Goal: Task Accomplishment & Management: Use online tool/utility

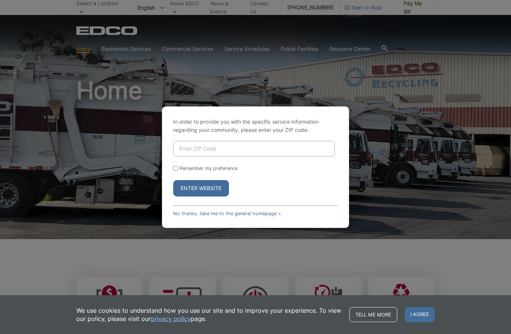
click at [206, 157] on input "Enter ZIP Code" at bounding box center [253, 149] width 161 height 16
type input "92081"
click at [175, 171] on input "Remember my preference" at bounding box center [175, 168] width 5 height 5
checkbox input "true"
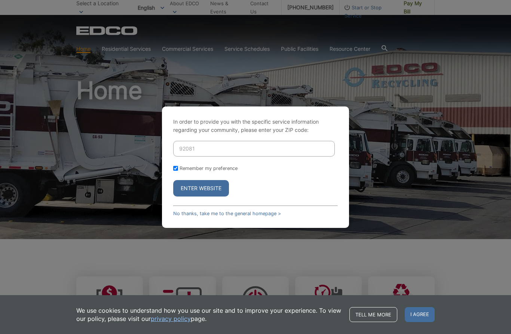
click at [213, 197] on button "Enter Website" at bounding box center [201, 188] width 56 height 16
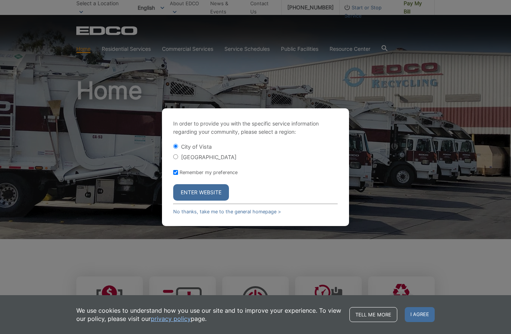
click at [212, 201] on button "Enter Website" at bounding box center [201, 192] width 56 height 16
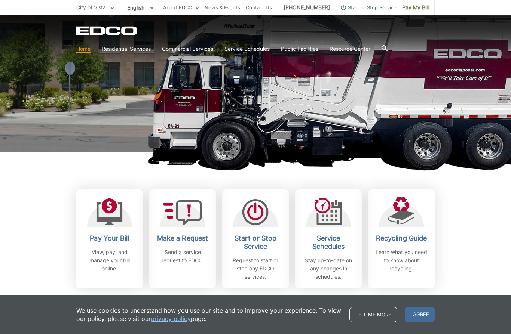
scroll to position [87, 0]
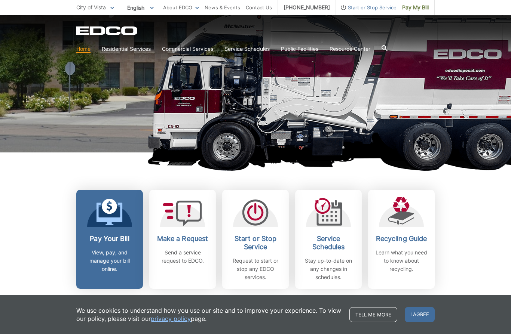
click at [115, 257] on p "View, pay, and manage your bill online." at bounding box center [109, 261] width 55 height 25
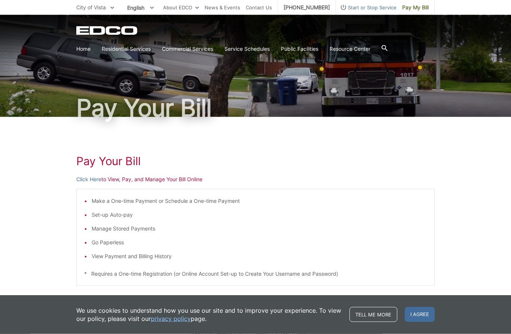
scroll to position [11, 0]
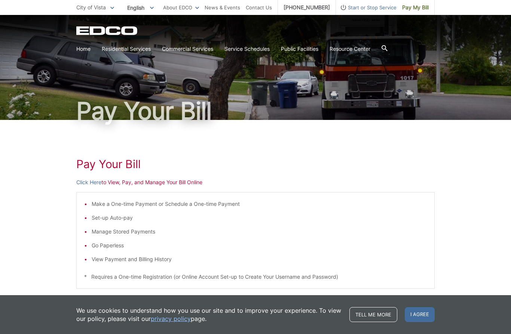
click at [145, 184] on p "Click Here to View, Pay, and Manage Your Bill Online" at bounding box center [255, 182] width 358 height 8
click at [116, 183] on p "Click Here to View, Pay, and Manage Your Bill Online" at bounding box center [255, 182] width 358 height 8
click at [119, 183] on p "Click Here to View, Pay, and Manage Your Bill Online" at bounding box center [255, 182] width 358 height 8
click at [85, 183] on link "Click Here" at bounding box center [88, 182] width 25 height 8
